Goal: Information Seeking & Learning: Learn about a topic

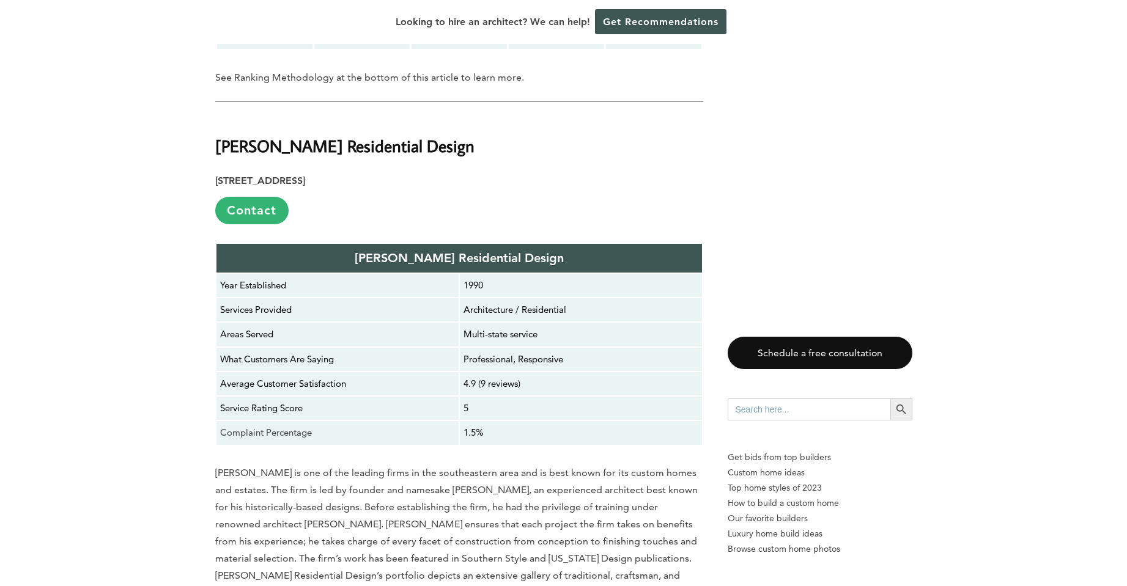
scroll to position [2018, 0]
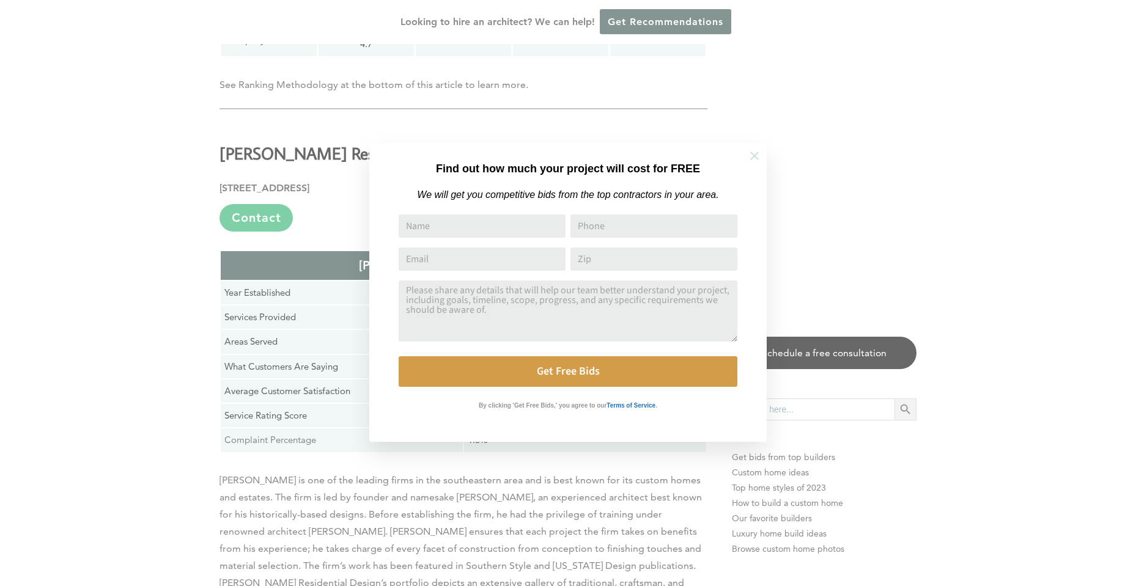
click at [748, 156] on icon at bounding box center [754, 155] width 13 height 13
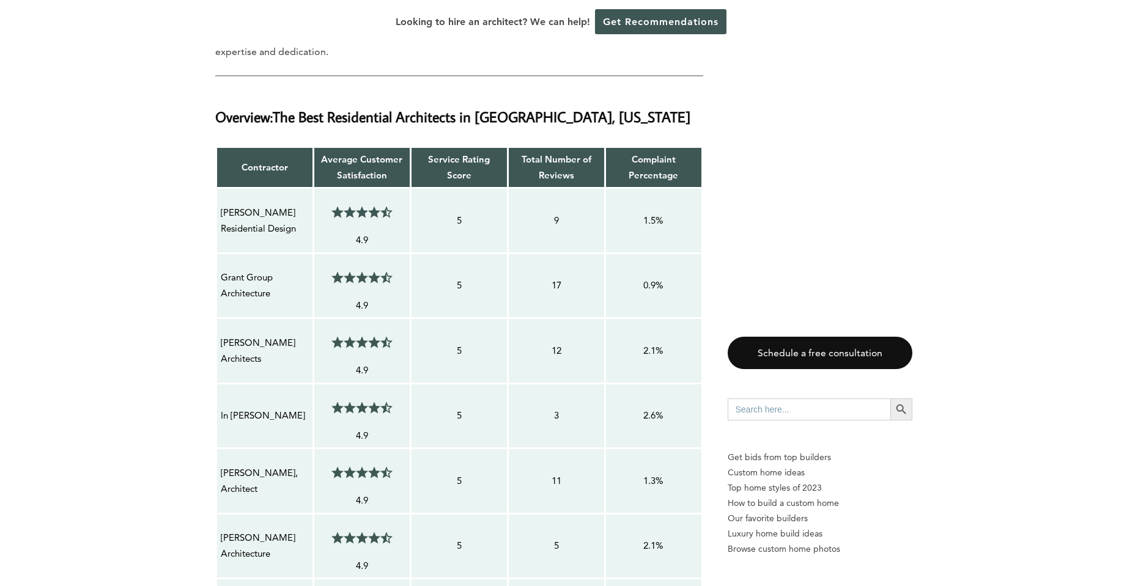
scroll to position [1039, 0]
drag, startPoint x: 297, startPoint y: 180, endPoint x: 204, endPoint y: 164, distance: 93.7
click at [236, 205] on p "[PERSON_NAME] Residential Design" at bounding box center [265, 221] width 88 height 32
drag, startPoint x: 218, startPoint y: 166, endPoint x: 293, endPoint y: 183, distance: 76.4
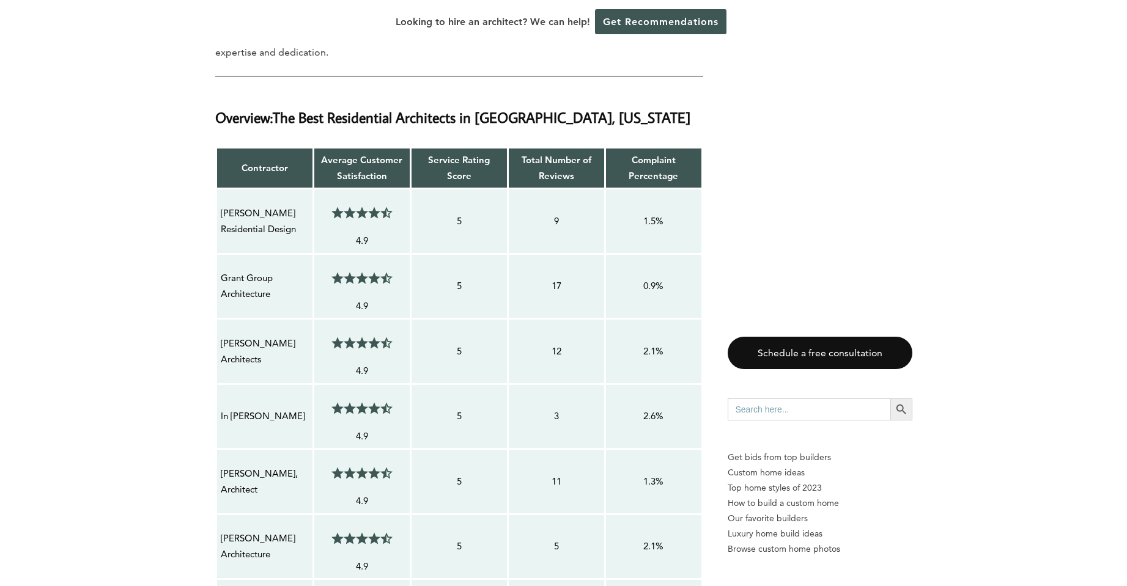
click at [296, 189] on td "[PERSON_NAME] Residential Design" at bounding box center [264, 221] width 97 height 65
drag, startPoint x: 223, startPoint y: 231, endPoint x: 274, endPoint y: 246, distance: 53.0
click at [274, 270] on p "Grant Group Architecture" at bounding box center [265, 286] width 88 height 32
drag, startPoint x: 226, startPoint y: 303, endPoint x: 306, endPoint y: 306, distance: 80.8
click at [310, 319] on td "[PERSON_NAME] Architects" at bounding box center [264, 351] width 97 height 65
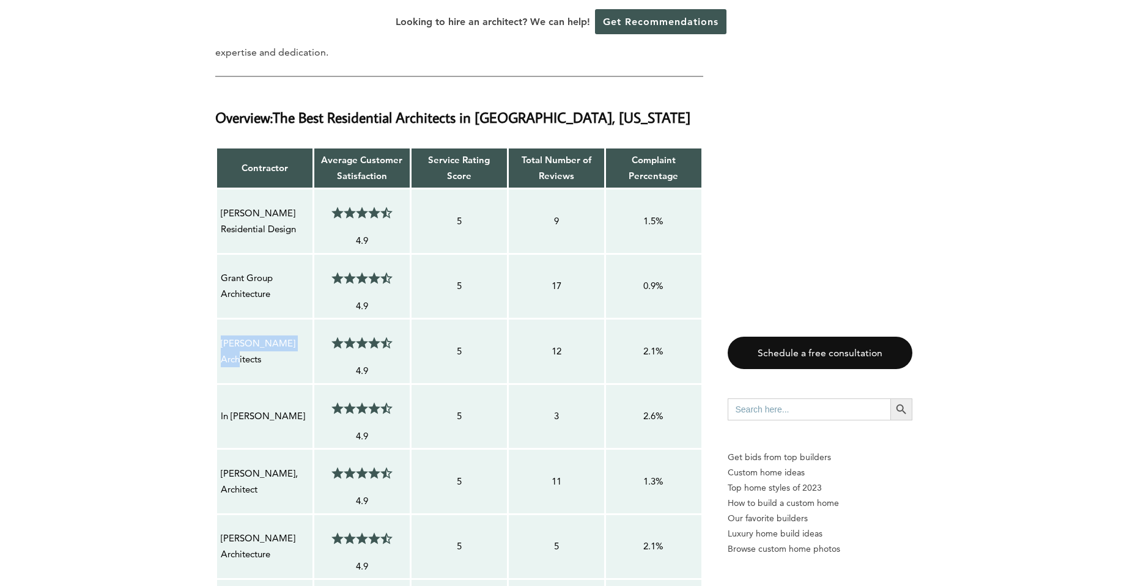
drag, startPoint x: 219, startPoint y: 304, endPoint x: 302, endPoint y: 306, distance: 83.2
click at [302, 319] on td "[PERSON_NAME] Architects" at bounding box center [264, 351] width 97 height 65
drag, startPoint x: 221, startPoint y: 369, endPoint x: 293, endPoint y: 374, distance: 71.7
click at [293, 408] on p "In [PERSON_NAME]" at bounding box center [265, 416] width 88 height 16
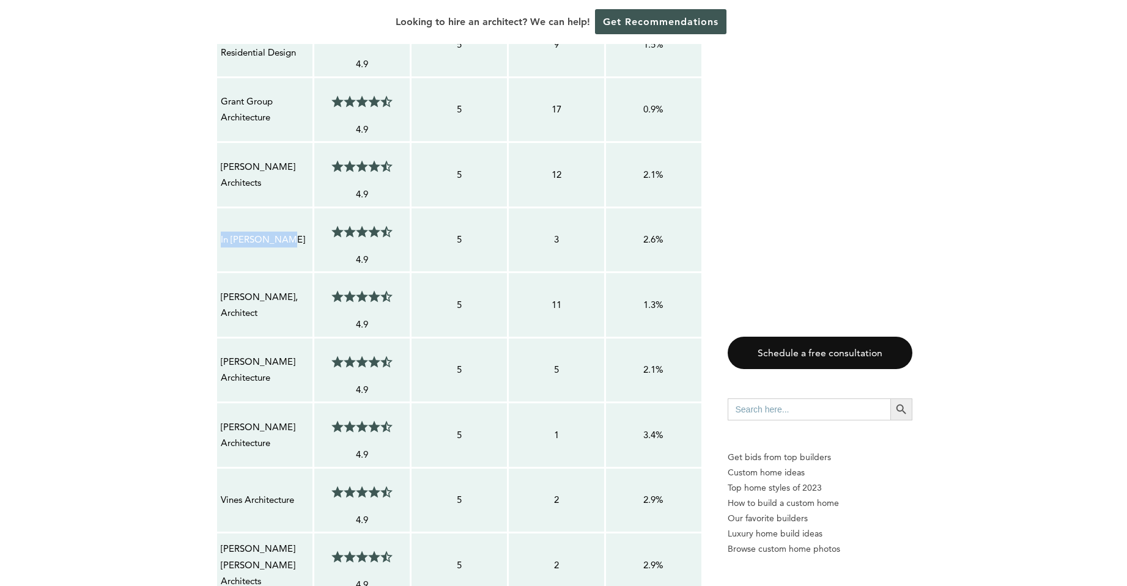
scroll to position [1223, 0]
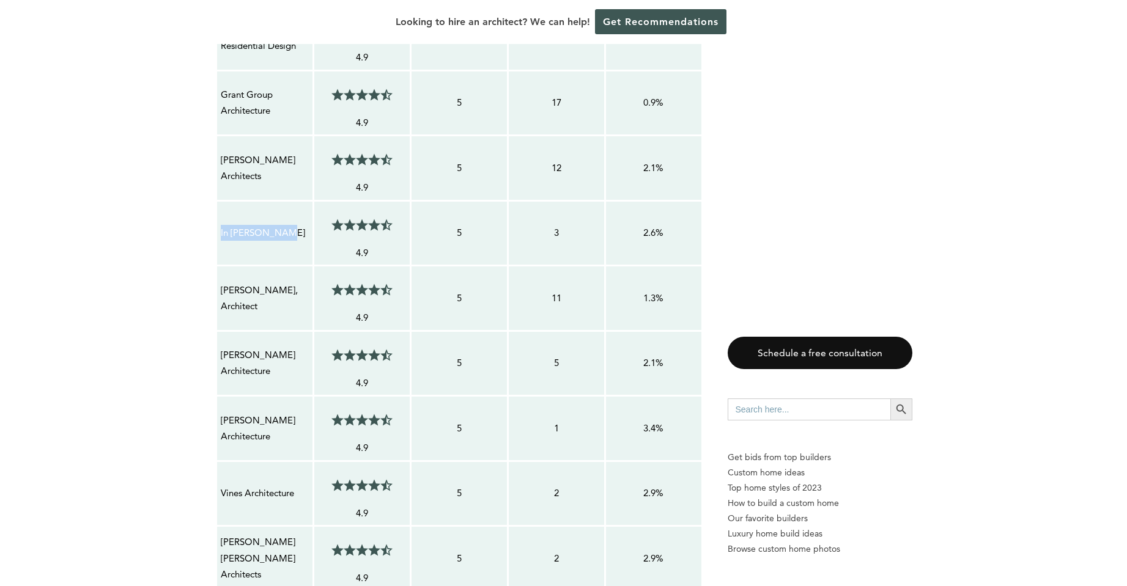
drag, startPoint x: 271, startPoint y: 258, endPoint x: 218, endPoint y: 248, distance: 53.6
click at [218, 266] on td "[PERSON_NAME], Architect" at bounding box center [264, 298] width 97 height 65
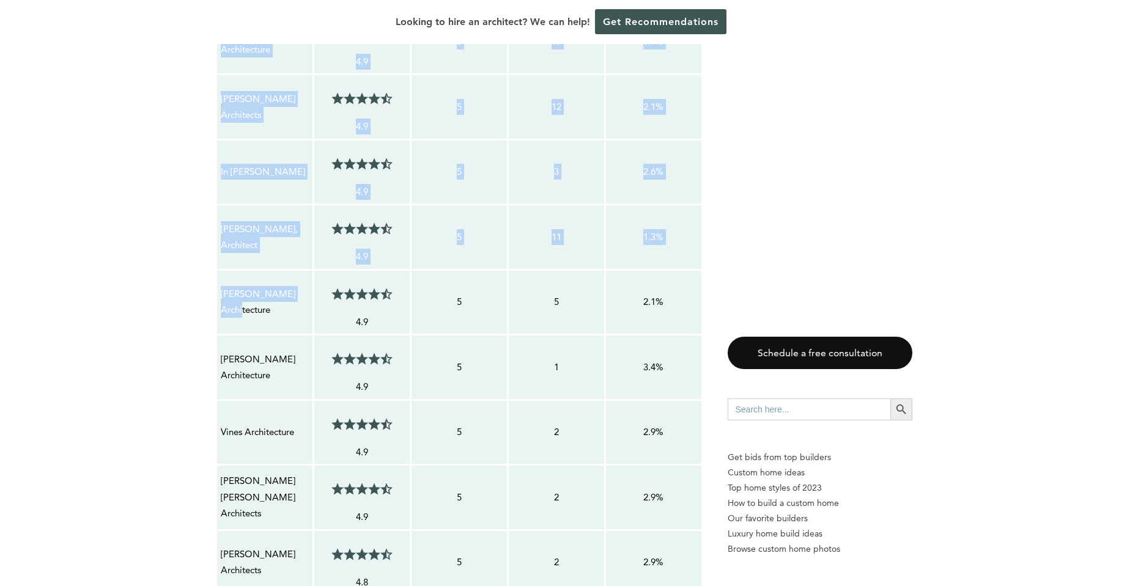
drag, startPoint x: 306, startPoint y: 259, endPoint x: 215, endPoint y: 256, distance: 91.1
click at [215, 256] on table "Contractor Average Customer Satisfaction Service Rating Score Total Number of R…" at bounding box center [459, 347] width 488 height 890
click at [234, 286] on p "[PERSON_NAME] Architecture" at bounding box center [265, 302] width 88 height 32
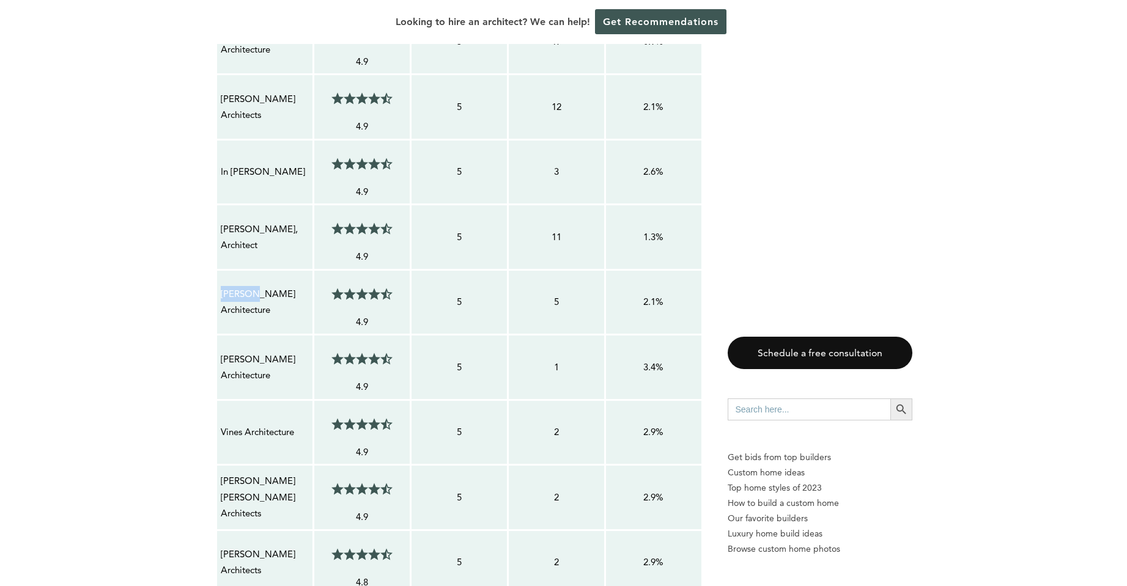
click at [234, 286] on p "[PERSON_NAME] Architecture" at bounding box center [265, 302] width 88 height 32
click at [235, 286] on p "[PERSON_NAME] Architecture" at bounding box center [265, 302] width 88 height 32
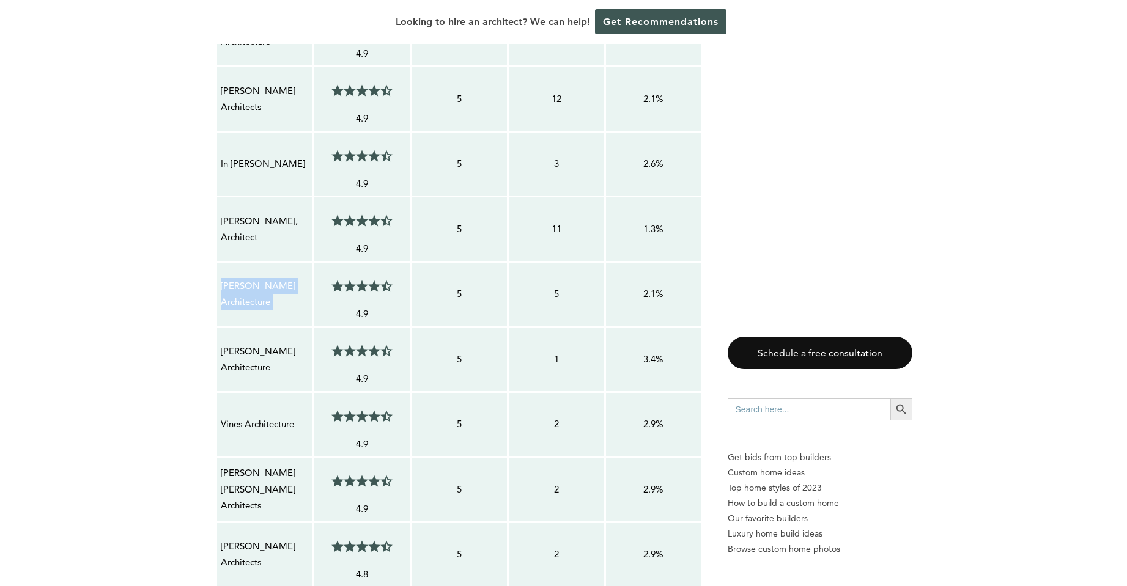
scroll to position [1406, 0]
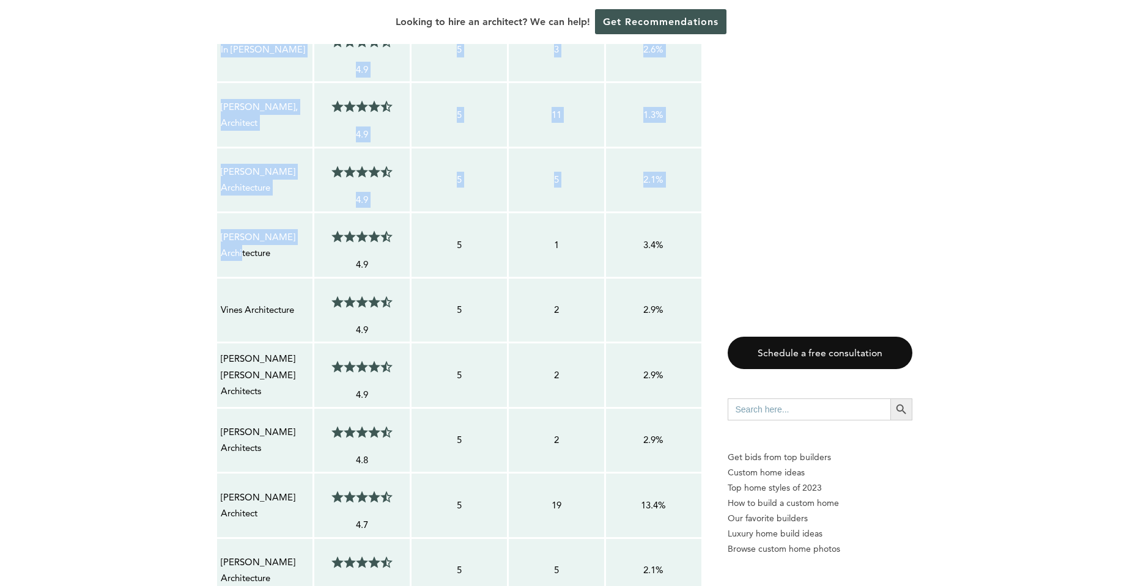
drag, startPoint x: 282, startPoint y: 203, endPoint x: 215, endPoint y: 193, distance: 68.7
click at [215, 193] on table "Contractor Average Customer Satisfaction Service Rating Score Total Number of R…" at bounding box center [459, 225] width 488 height 890
click at [238, 229] on p "[PERSON_NAME] Architecture" at bounding box center [265, 245] width 88 height 32
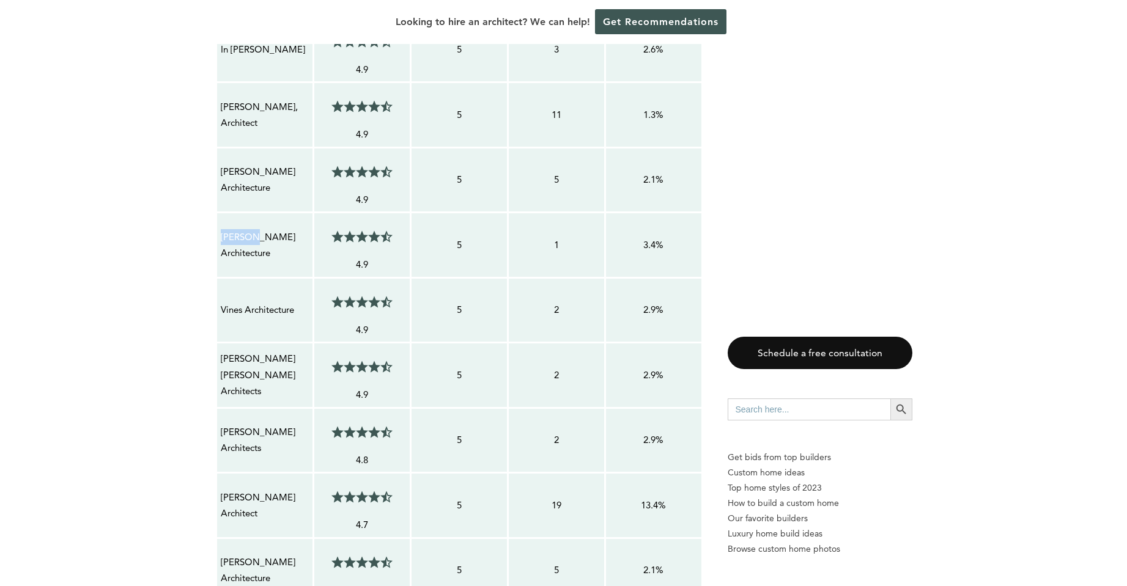
click at [238, 229] on p "[PERSON_NAME] Architecture" at bounding box center [265, 245] width 88 height 32
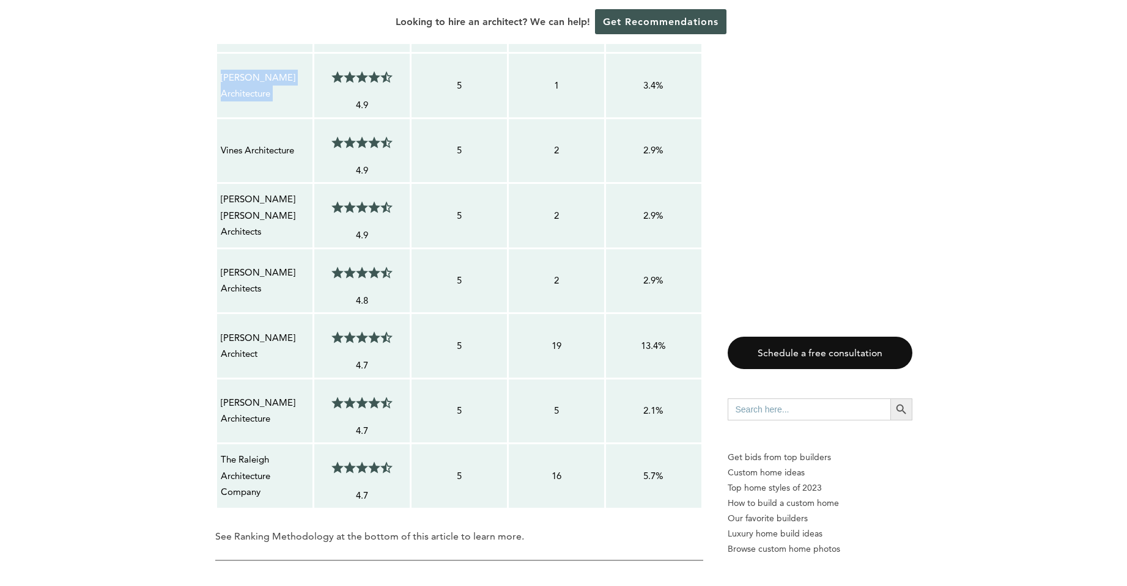
scroll to position [1590, 0]
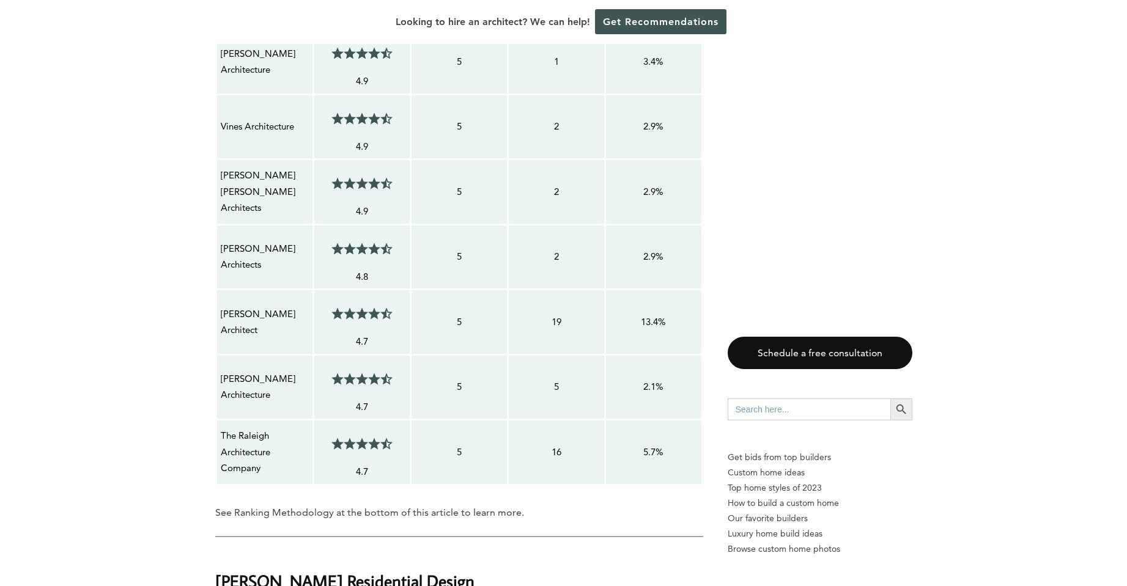
click at [262, 119] on p "Vines Architecture" at bounding box center [265, 127] width 88 height 16
